Goal: Information Seeking & Learning: Learn about a topic

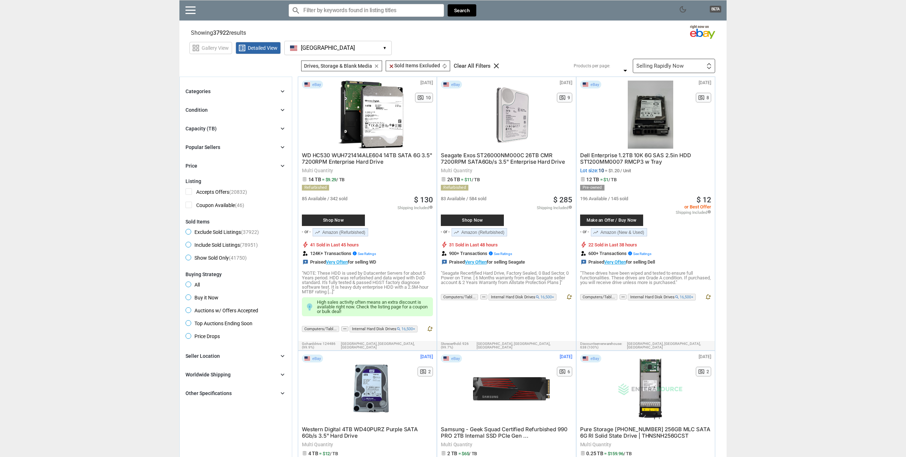
click at [280, 93] on icon "chevron_right" at bounding box center [282, 91] width 7 height 7
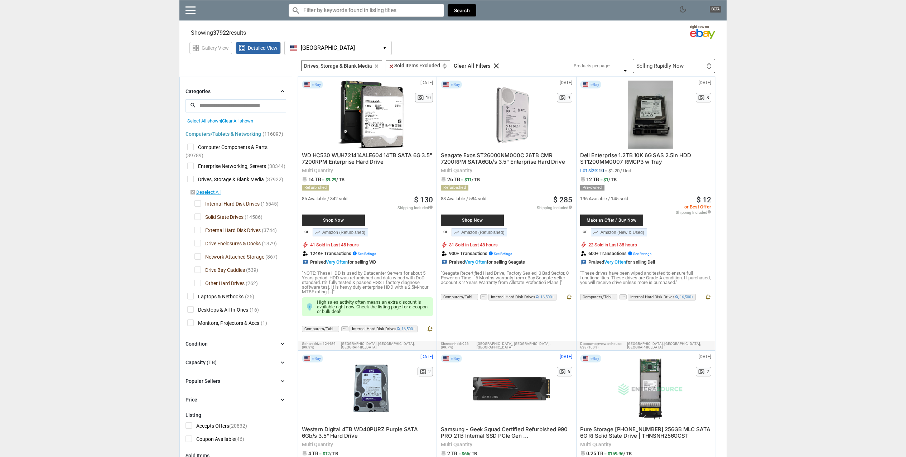
click at [195, 204] on span "Internal Hard Disk Drives" at bounding box center [226, 204] width 65 height 9
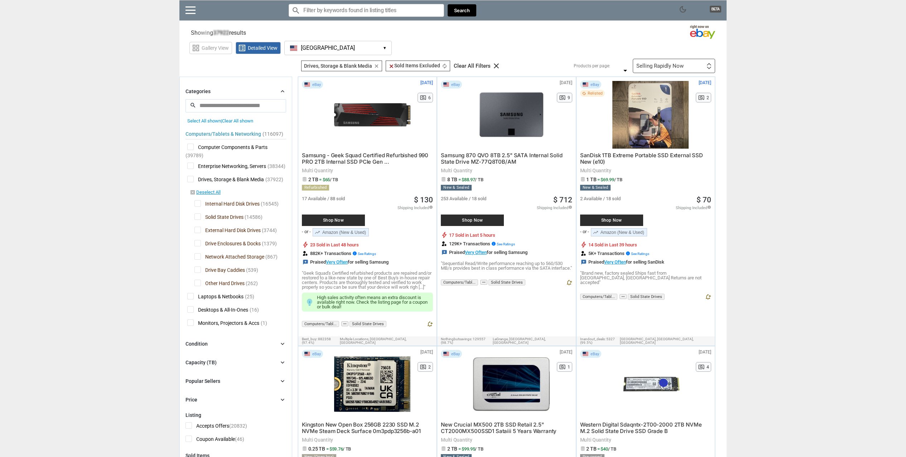
click at [196, 230] on span "External Hard Disk Drives" at bounding box center [227, 231] width 66 height 9
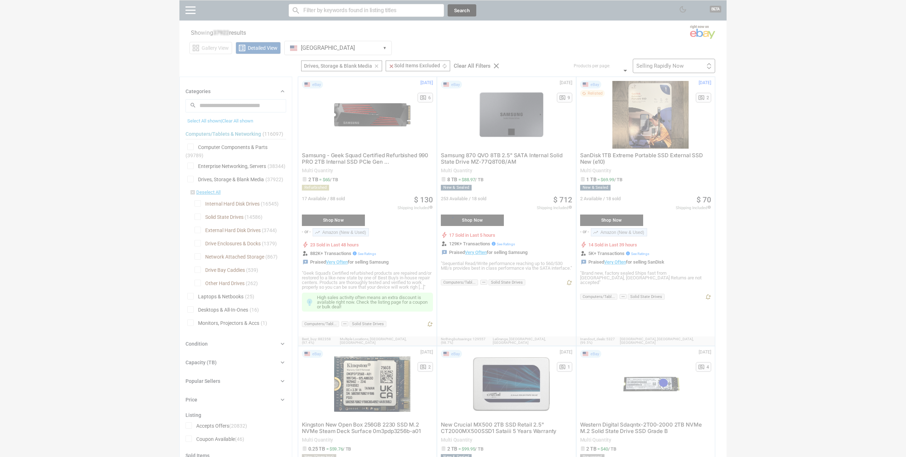
click at [196, 242] on div at bounding box center [453, 228] width 906 height 457
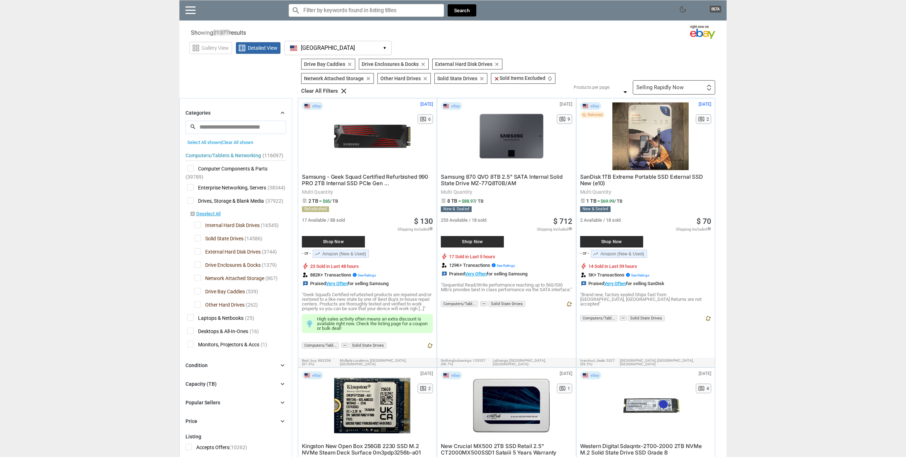
click at [197, 253] on span "External Hard Disk Drives" at bounding box center [227, 252] width 66 height 9
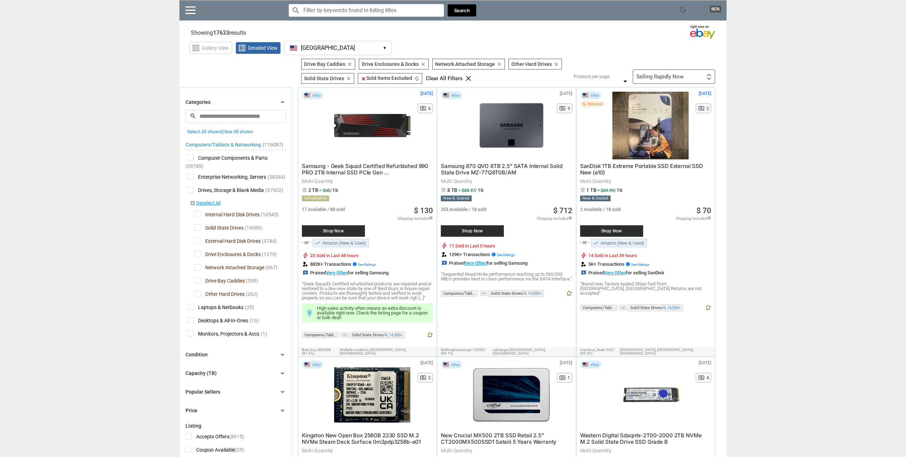
click at [197, 256] on span "Drive Enclosures & Docks" at bounding box center [227, 255] width 66 height 9
click at [198, 279] on span "Drive Bay Caddies" at bounding box center [219, 281] width 50 height 9
click at [198, 294] on span "Other Hard Drives" at bounding box center [219, 294] width 50 height 9
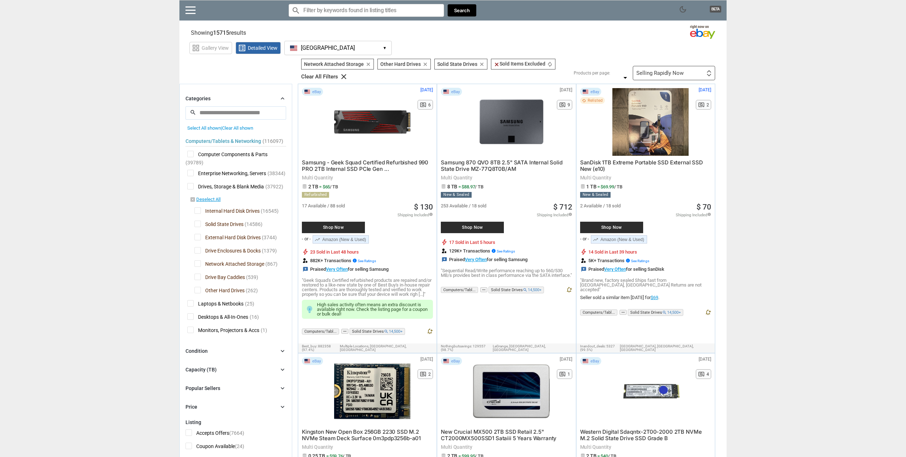
click at [197, 291] on span "Other Hard Drives" at bounding box center [219, 291] width 50 height 9
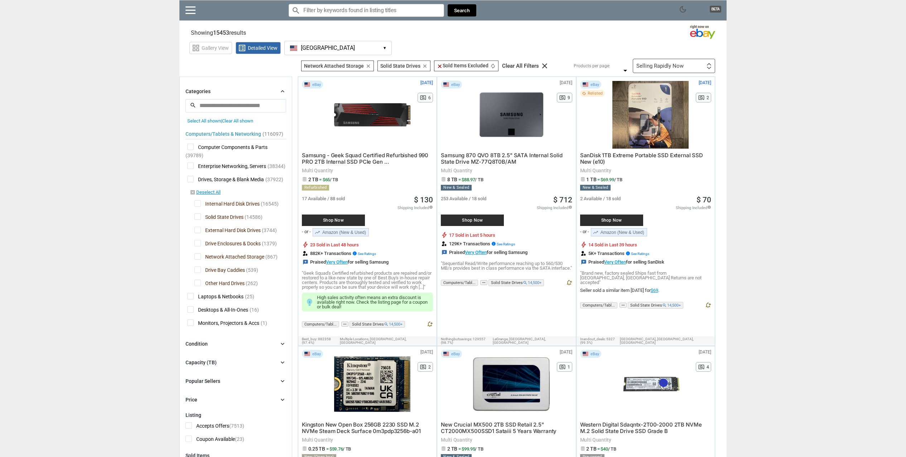
click at [280, 361] on icon "chevron_right" at bounding box center [282, 362] width 7 height 7
click at [234, 393] on input "number" at bounding box center [235, 394] width 19 height 11
click at [261, 377] on input "*" at bounding box center [259, 378] width 19 height 11
click at [279, 361] on icon "chevron_right" at bounding box center [282, 362] width 7 height 7
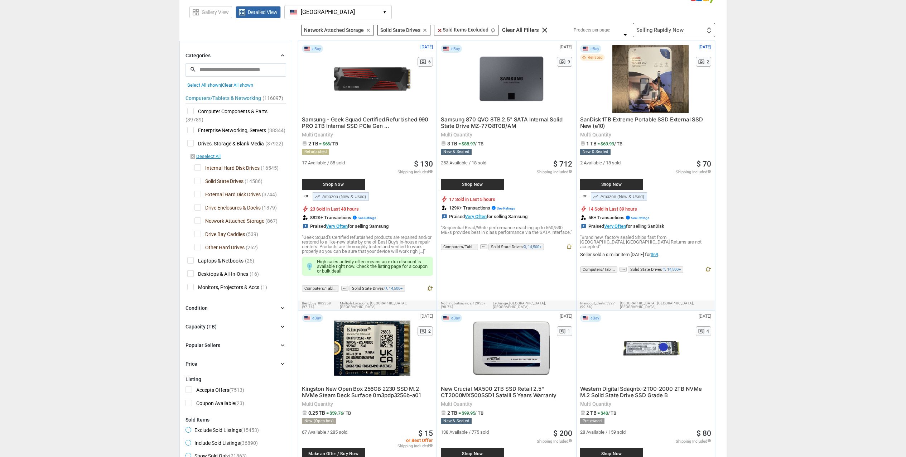
scroll to position [72, 0]
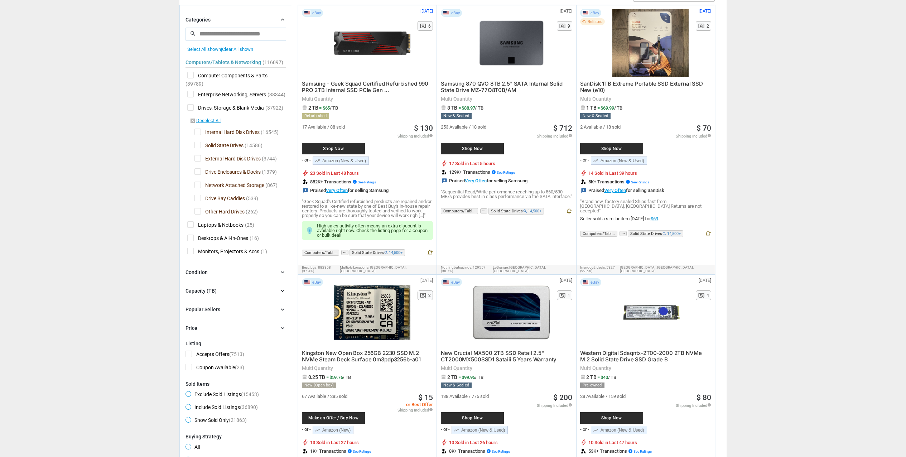
click at [284, 328] on icon "chevron_right" at bounding box center [282, 327] width 7 height 7
drag, startPoint x: 258, startPoint y: 346, endPoint x: 233, endPoint y: 345, distance: 24.7
click at [233, 345] on div "$ * to $ * arrow_right_alt" at bounding box center [235, 344] width 101 height 11
click at [282, 346] on icon "arrow_right_alt" at bounding box center [279, 343] width 7 height 7
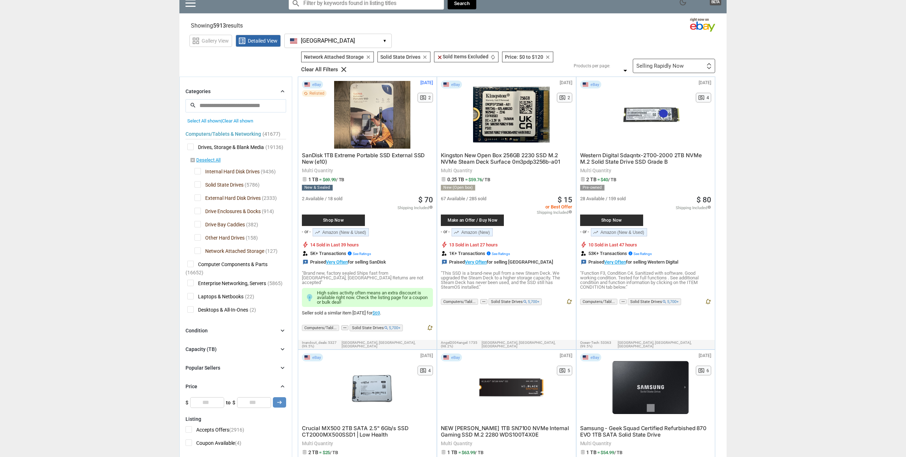
scroll to position [36, 0]
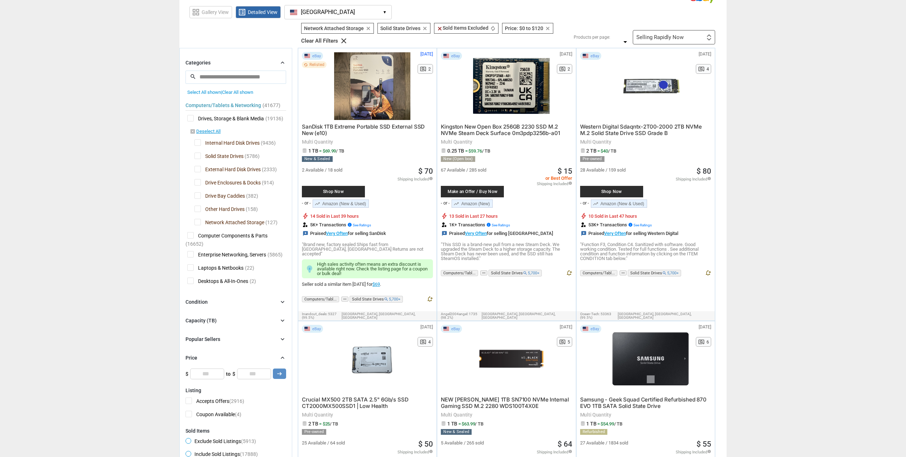
click at [690, 36] on div "Selling Rapidly Now First or Last Chance to Buy Recently Listed Selling Rapidly…" at bounding box center [674, 37] width 82 height 14
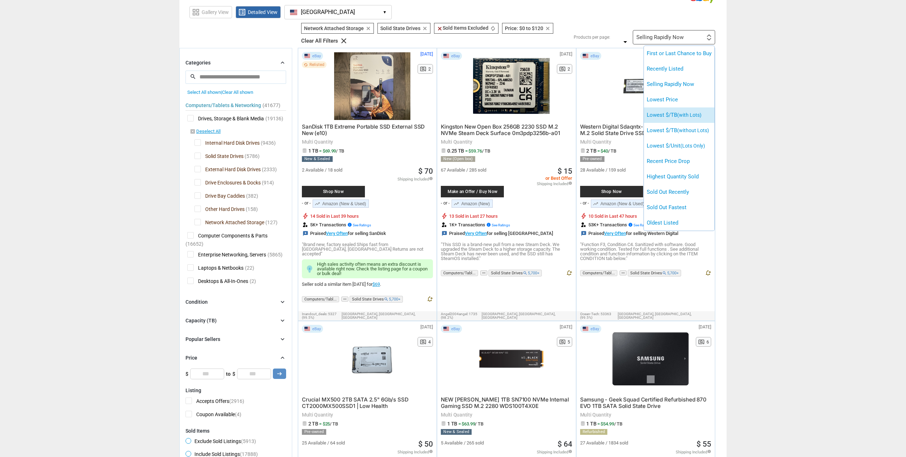
click at [692, 116] on span "(with Lots)" at bounding box center [689, 115] width 24 height 6
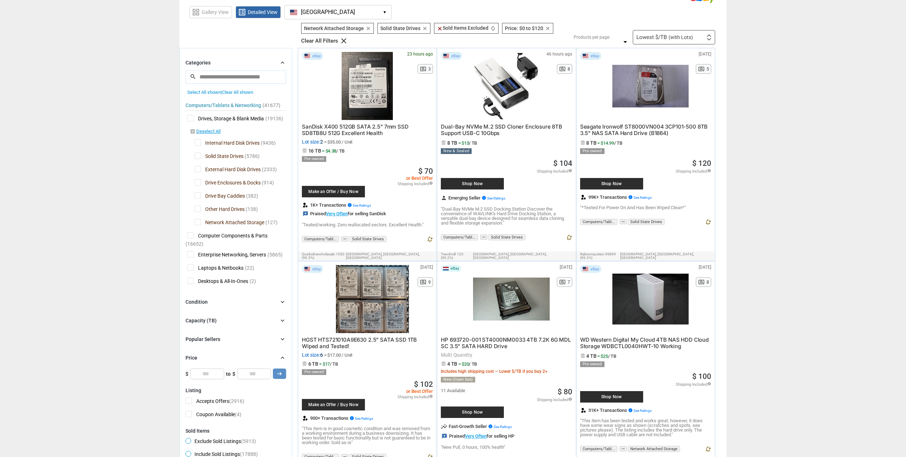
type input "***"
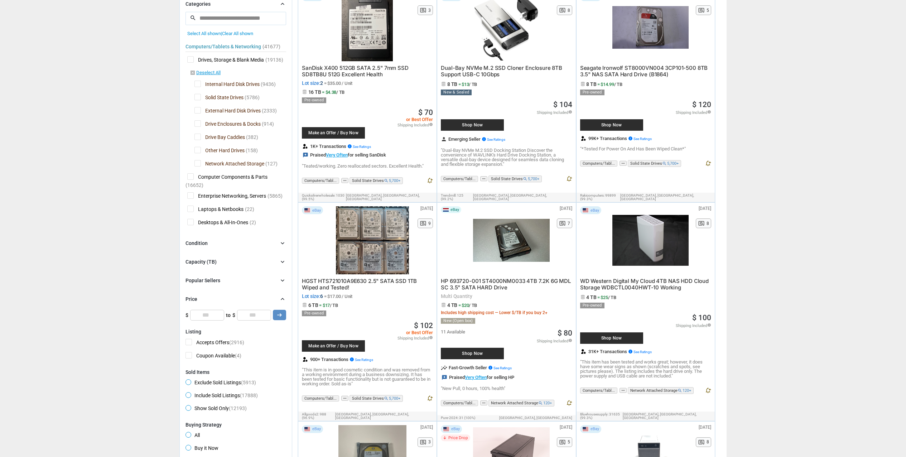
scroll to position [107, 0]
